Goal: Task Accomplishment & Management: Manage account settings

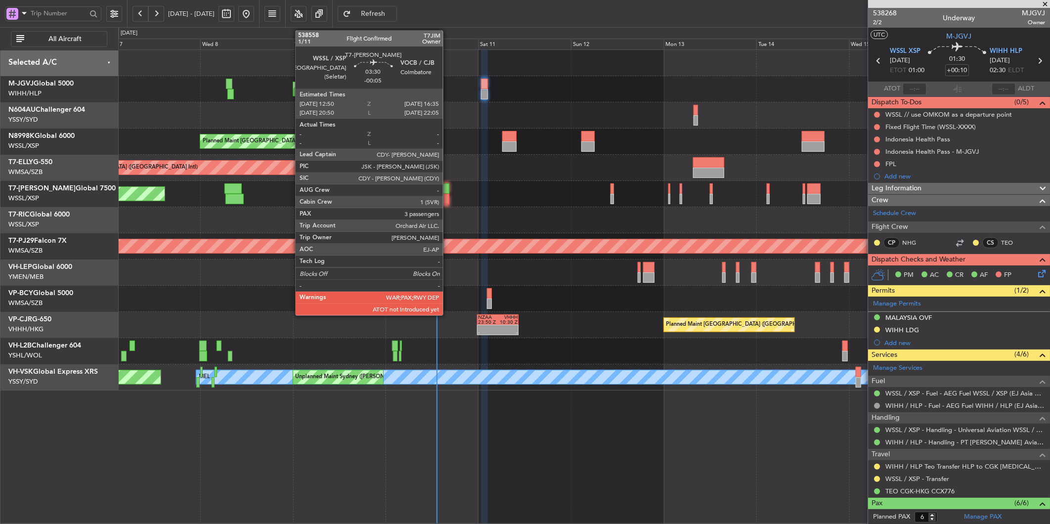
click at [449, 185] on div at bounding box center [441, 188] width 15 height 10
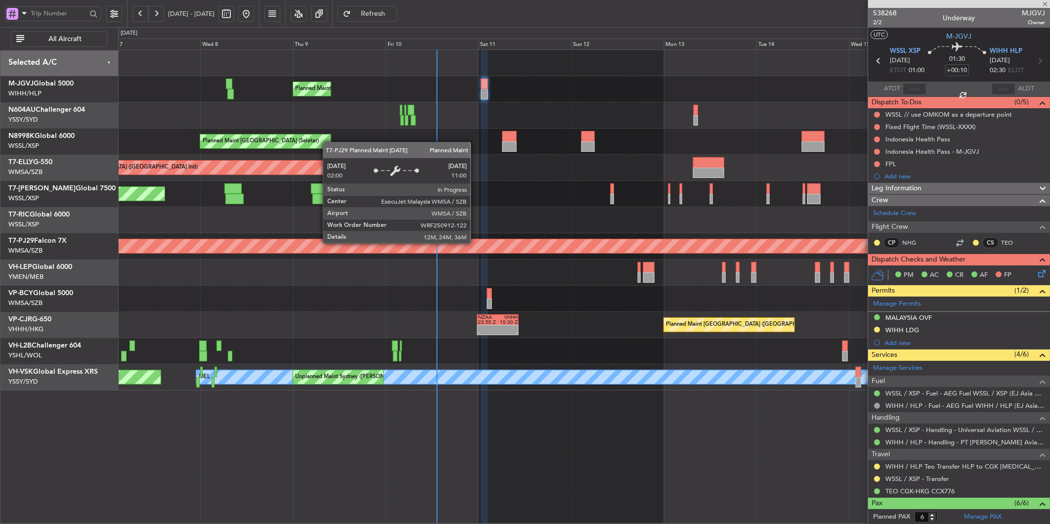
type input "-00:05"
type input "3"
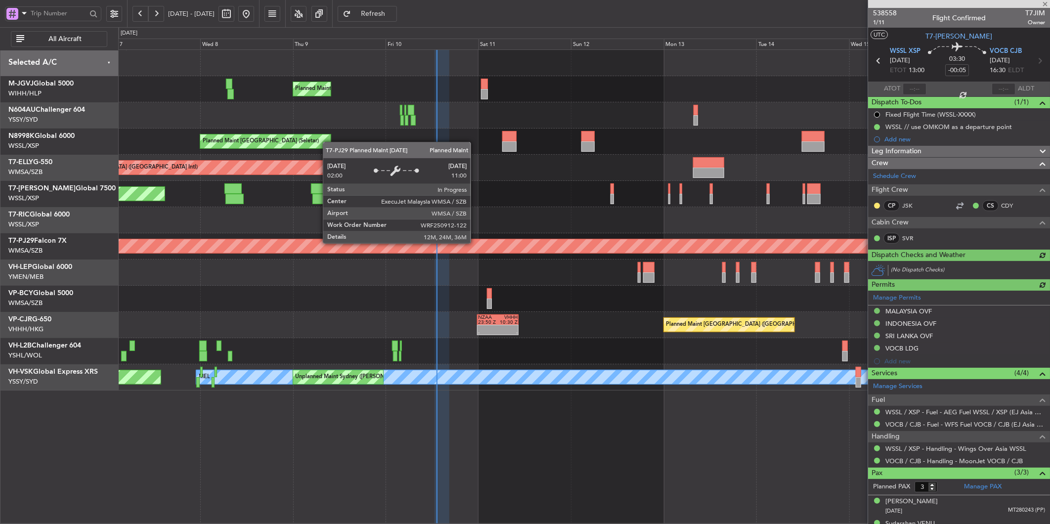
type input "[PERSON_NAME] (BTA)"
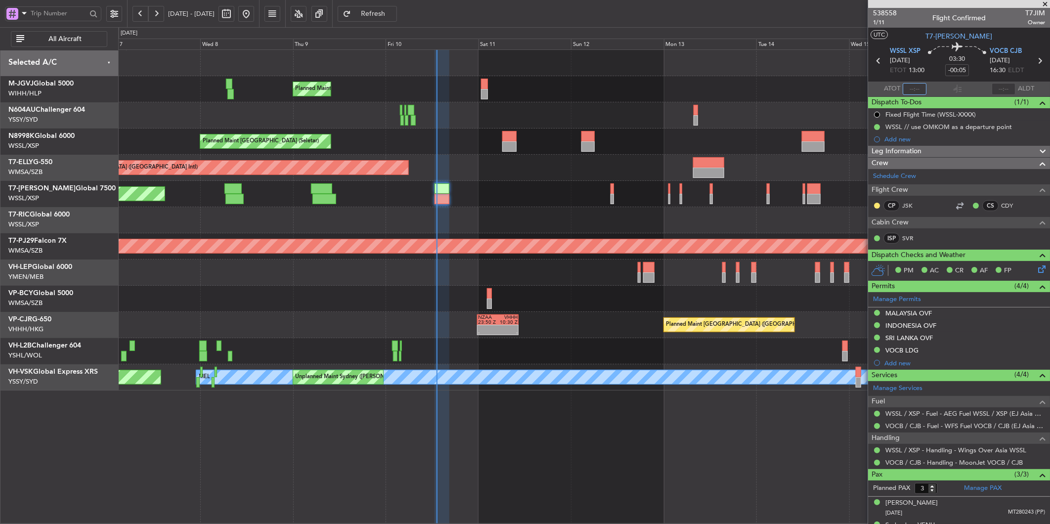
click at [903, 90] on input "text" at bounding box center [914, 89] width 24 height 12
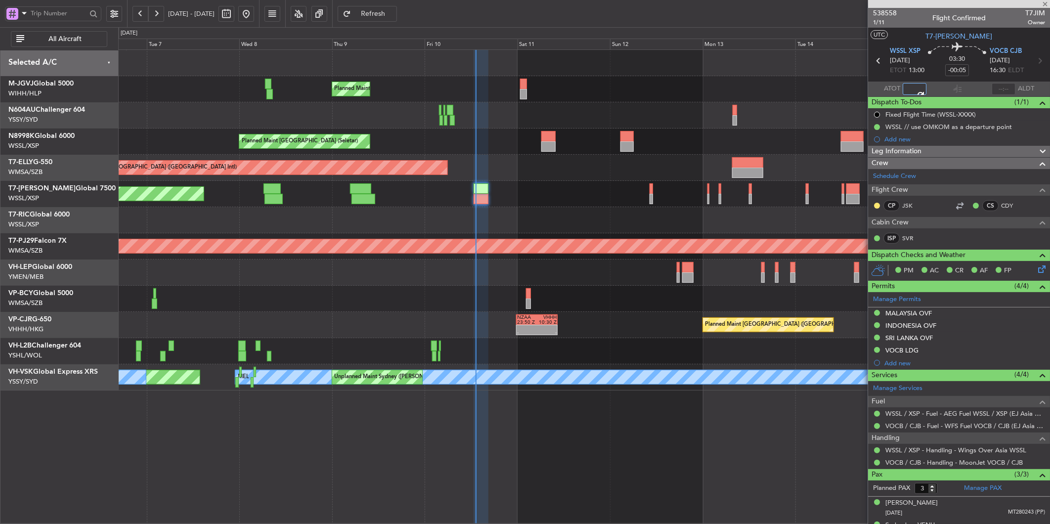
click at [588, 300] on div at bounding box center [583, 299] width 931 height 26
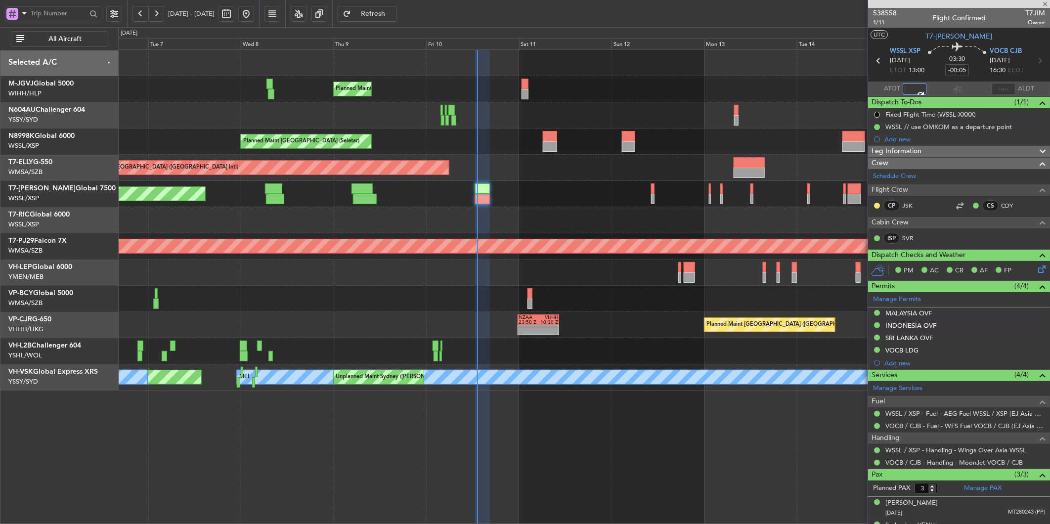
type input "13:11"
click at [405, 189] on div "Planned Maint [GEOGRAPHIC_DATA] (Seletar) Planned Maint [GEOGRAPHIC_DATA] (Sele…" at bounding box center [583, 220] width 931 height 341
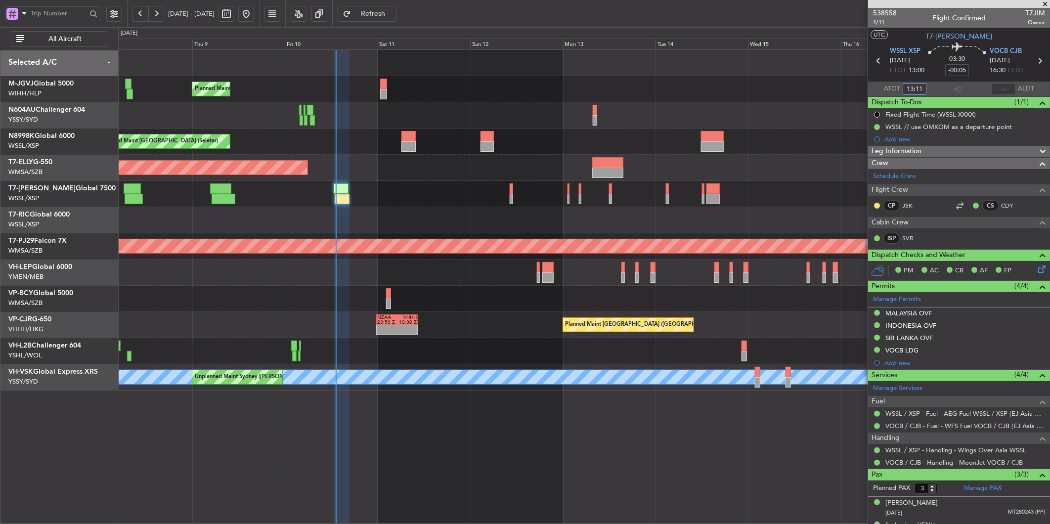
click at [335, 205] on div "Planned Maint [GEOGRAPHIC_DATA] (Seletar)" at bounding box center [583, 194] width 931 height 26
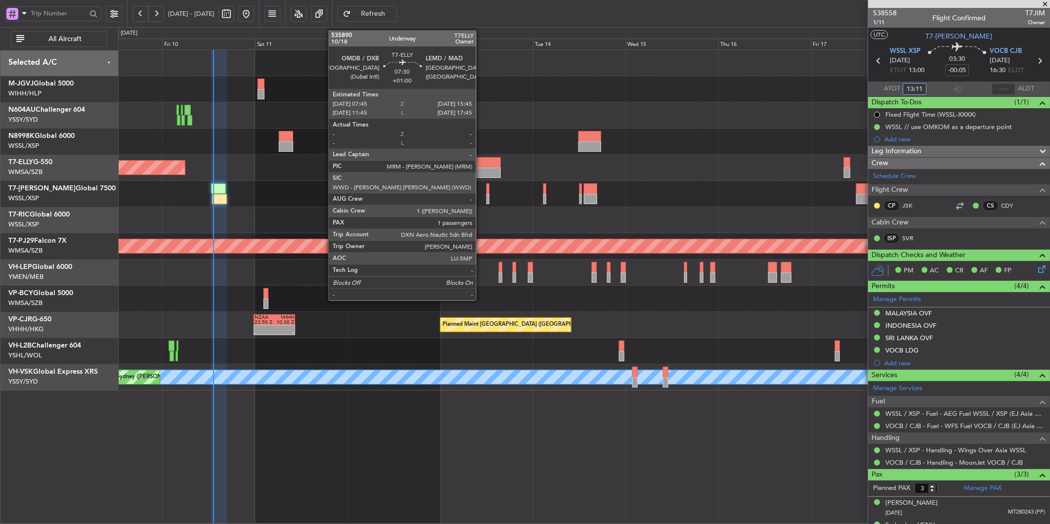
click at [481, 166] on div at bounding box center [485, 162] width 31 height 10
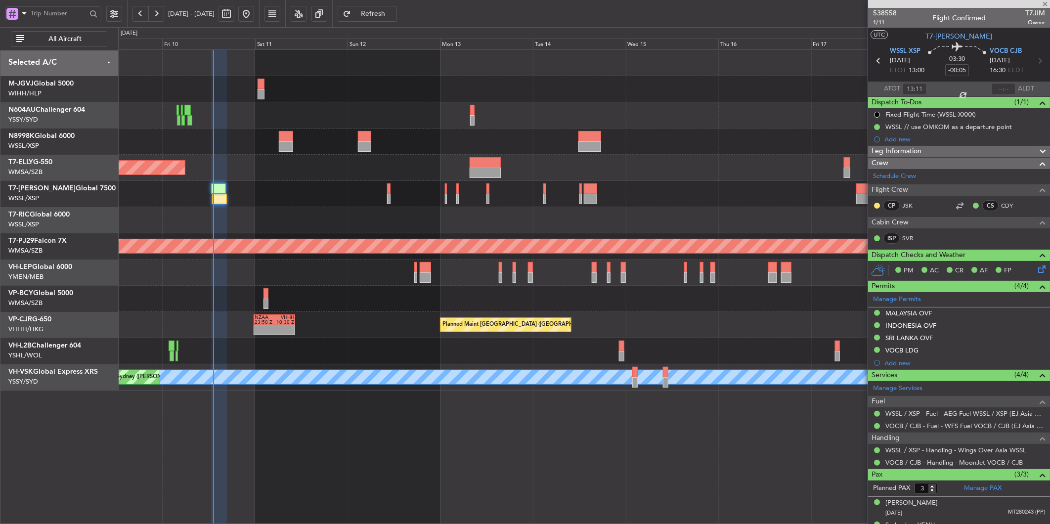
click at [439, 175] on div "Planned Maint [GEOGRAPHIC_DATA] ([GEOGRAPHIC_DATA] Intl)" at bounding box center [583, 168] width 931 height 26
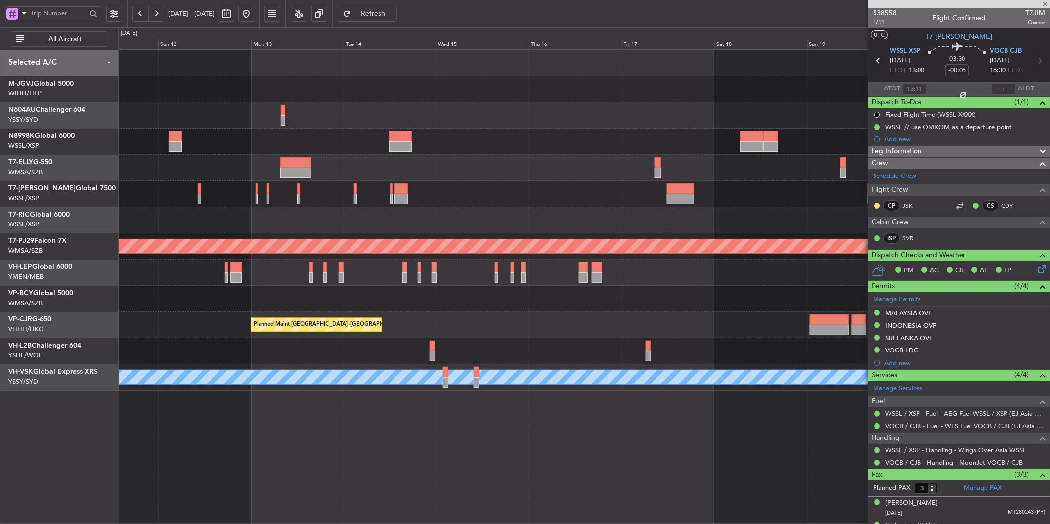
type input "+01:00"
type input "1"
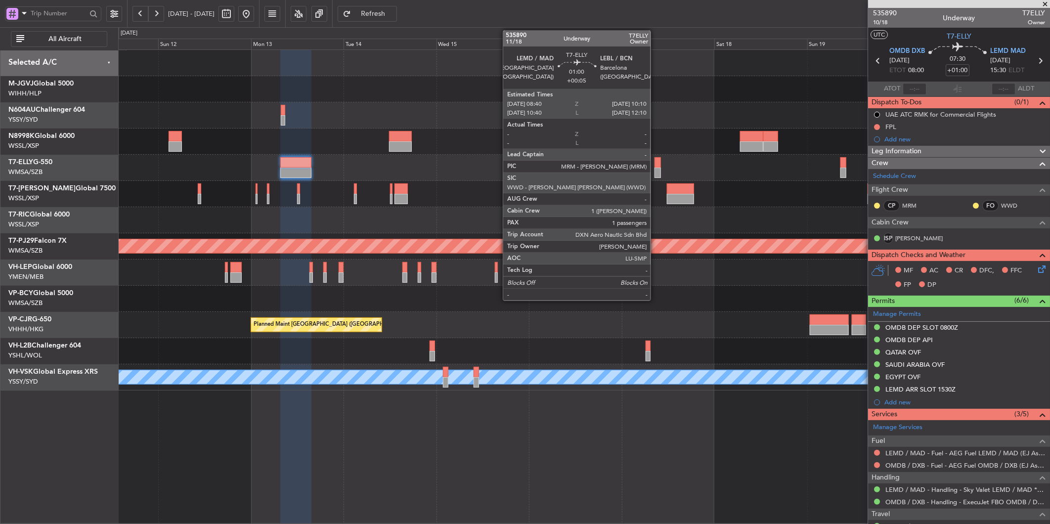
click at [655, 168] on div at bounding box center [657, 173] width 6 height 10
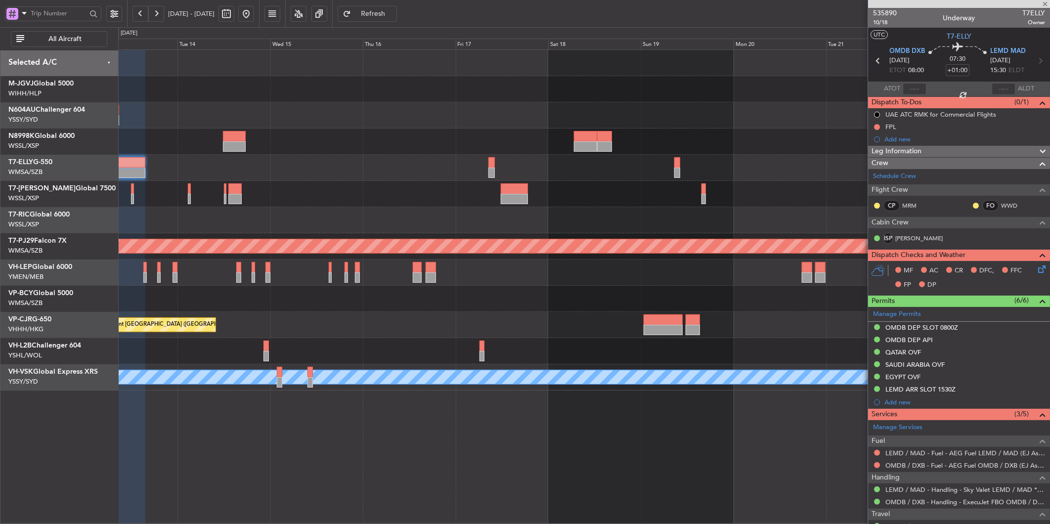
click at [443, 183] on div "Planned Maint [GEOGRAPHIC_DATA] (Sultan [PERSON_NAME] [PERSON_NAME] - Subang) P…" at bounding box center [583, 220] width 931 height 341
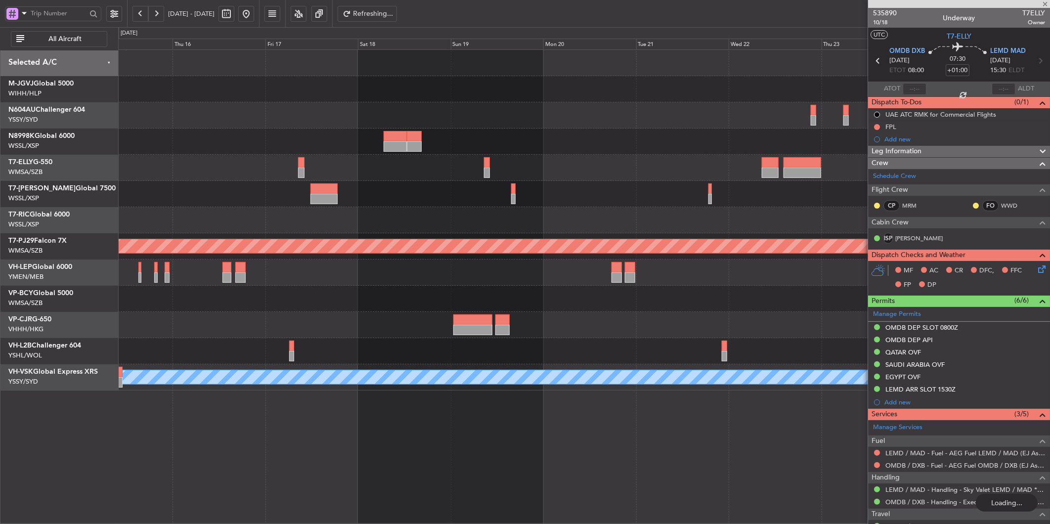
click at [561, 163] on div at bounding box center [583, 168] width 931 height 26
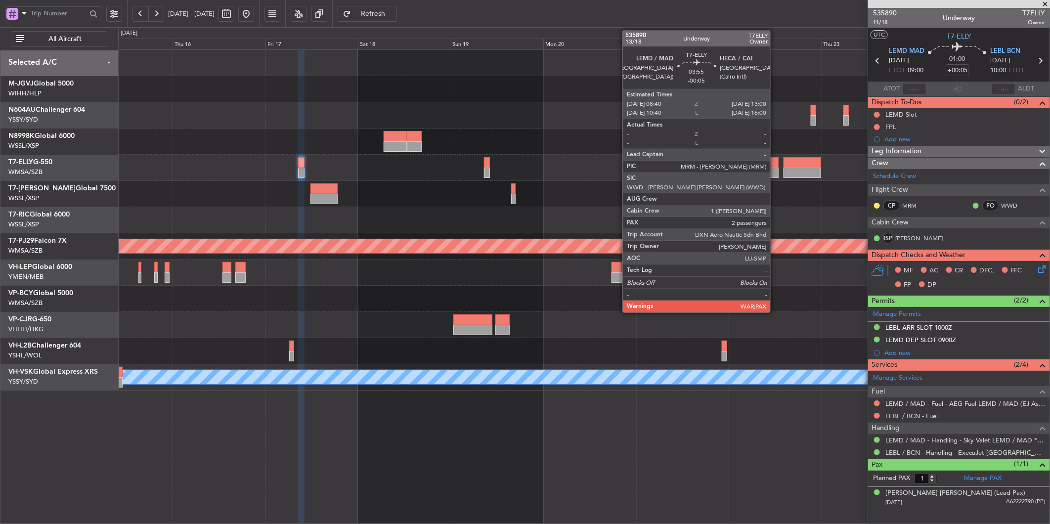
click at [775, 165] on div at bounding box center [770, 162] width 17 height 10
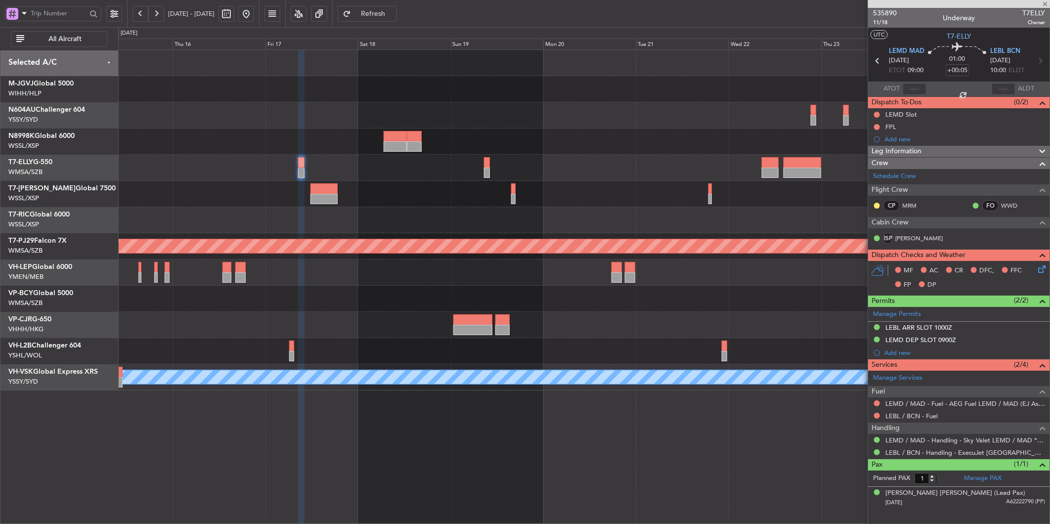
type input "-00:05"
type input "2"
